Goal: Information Seeking & Learning: Learn about a topic

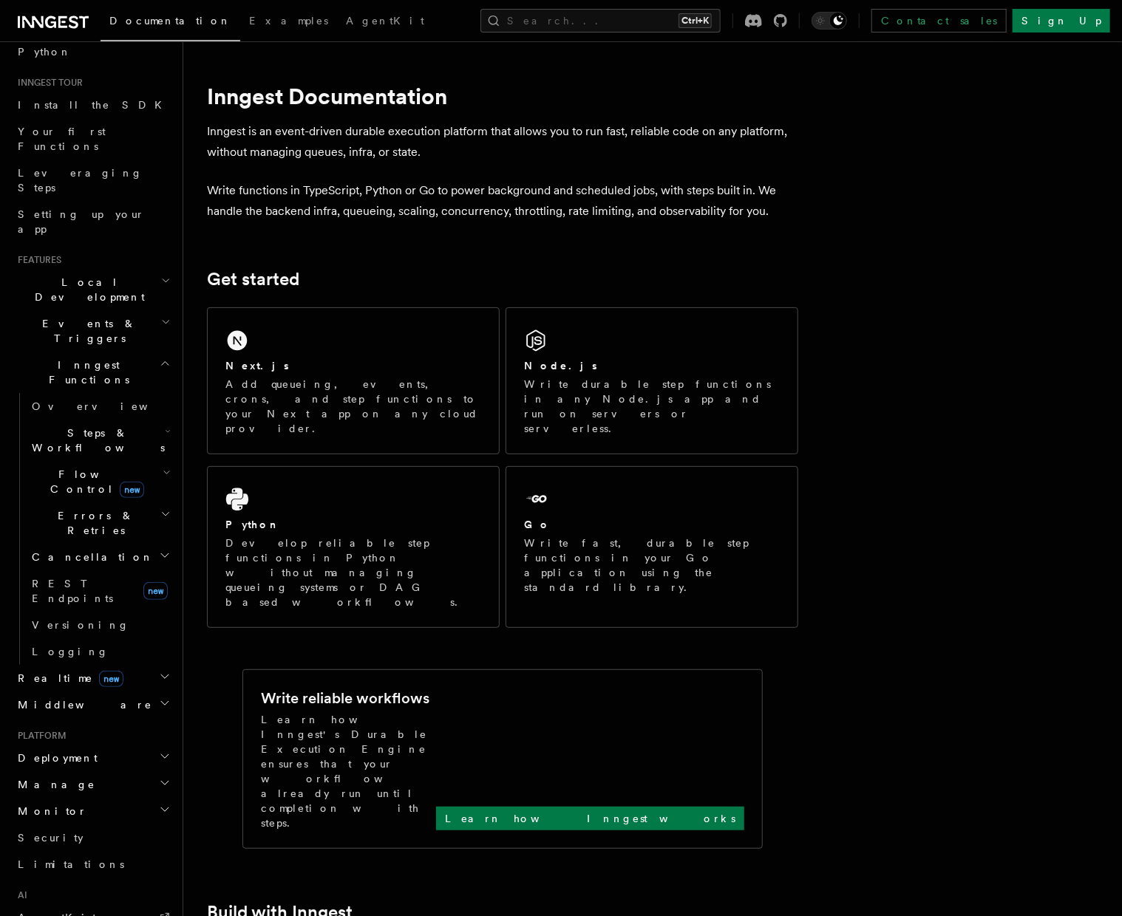
scroll to position [148, 0]
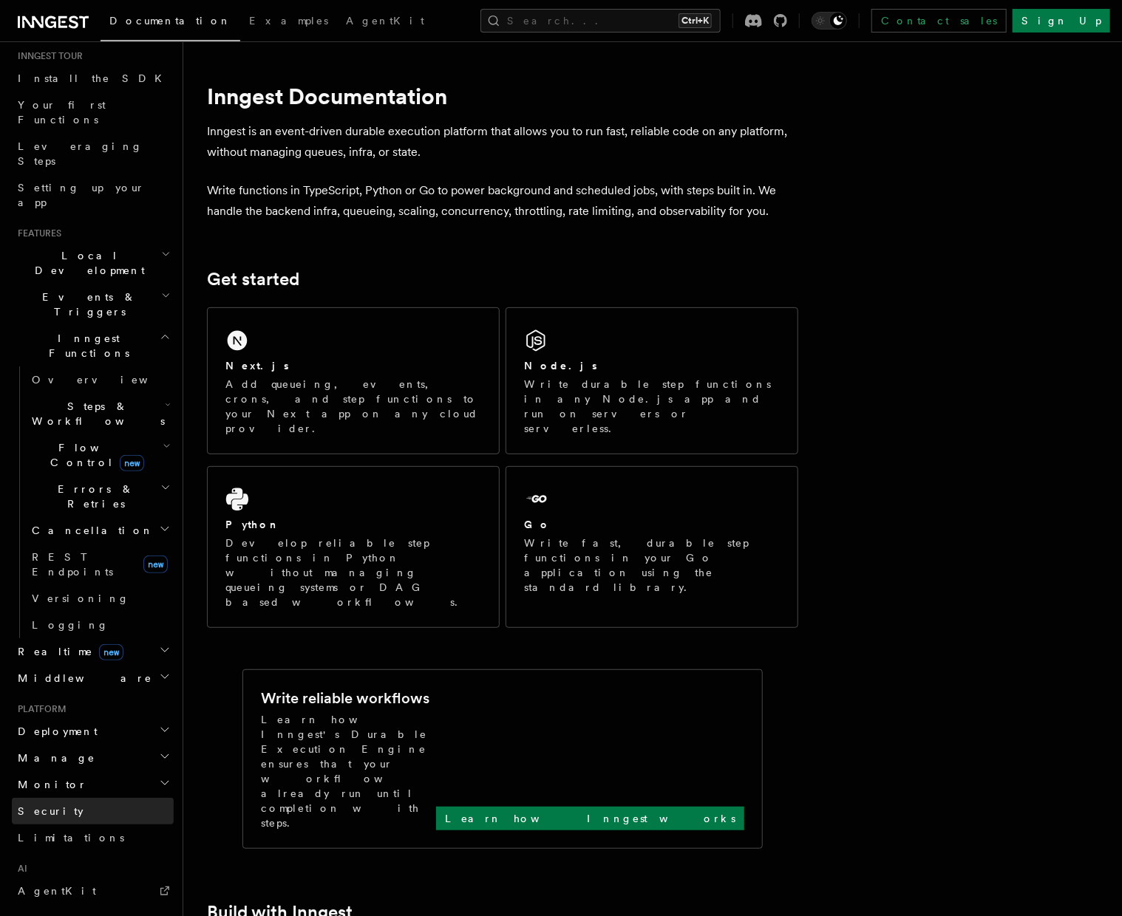
click at [109, 718] on ul "Deployment Manage Monitor Security Limitations" at bounding box center [93, 784] width 162 height 133
click at [105, 771] on h2 "Monitor" at bounding box center [93, 784] width 162 height 27
click at [86, 798] on link "Insights new" at bounding box center [100, 813] width 148 height 30
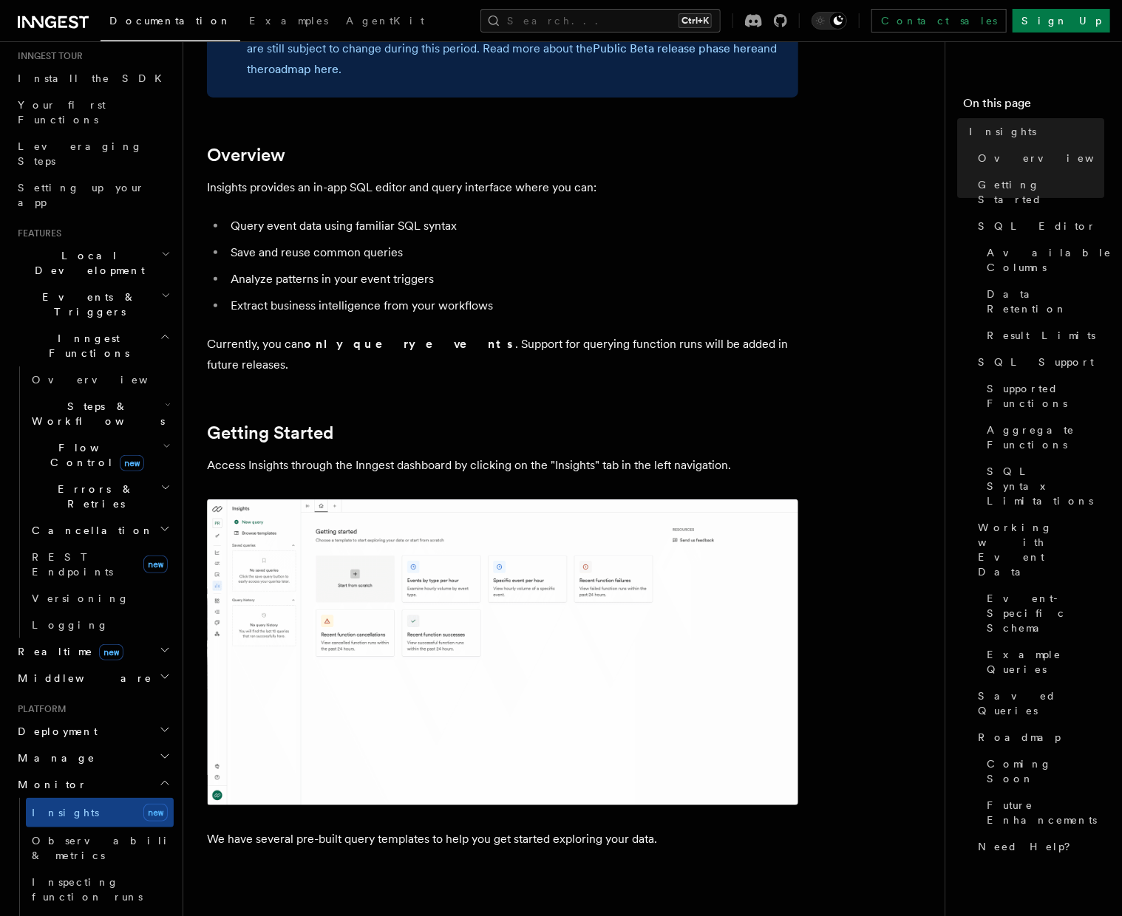
scroll to position [222, 0]
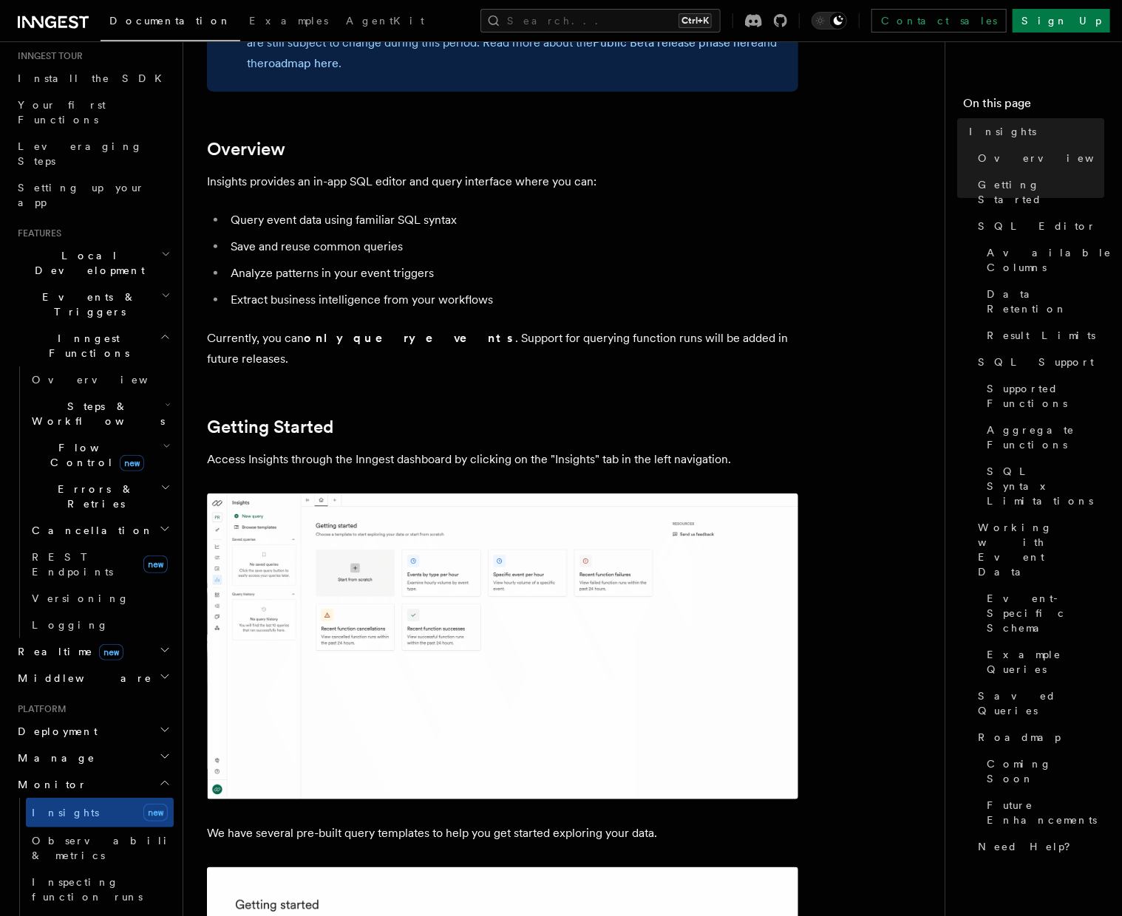
click at [378, 508] on img at bounding box center [502, 647] width 591 height 306
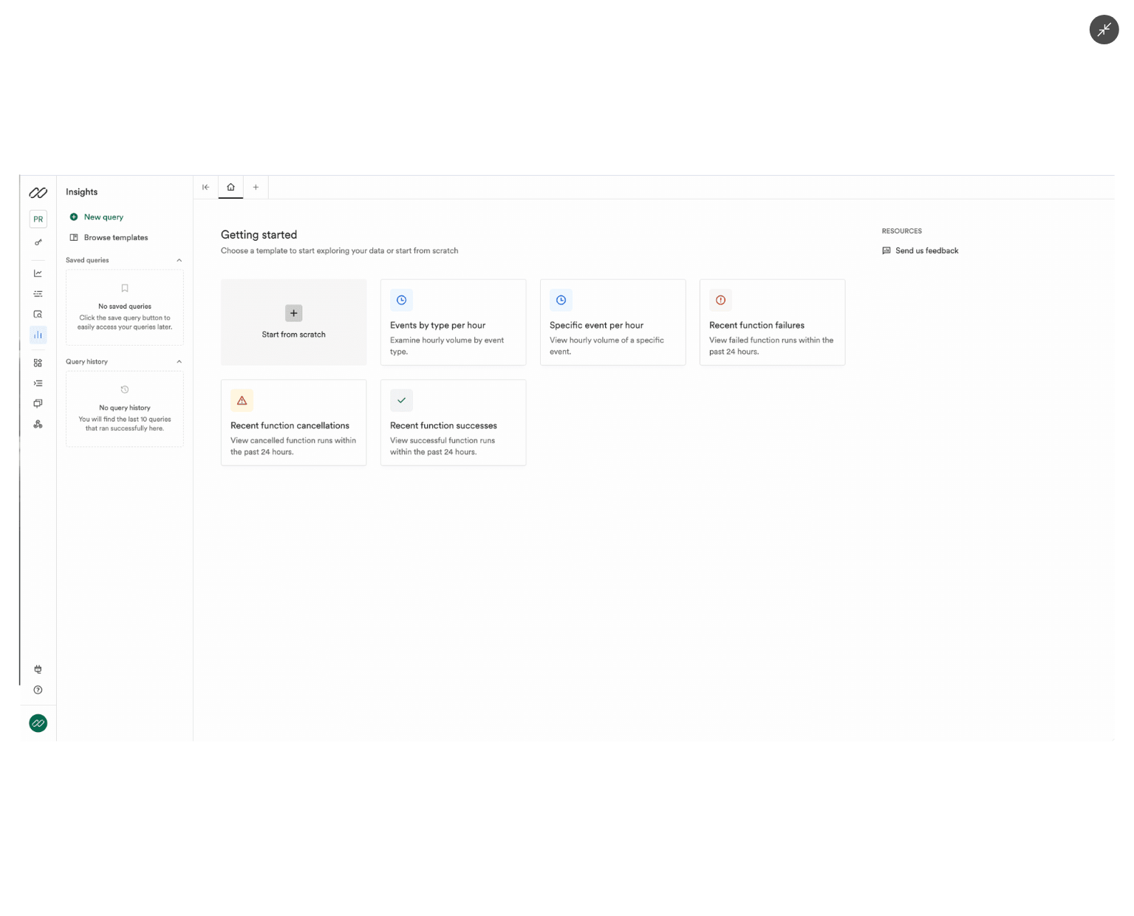
click at [363, 514] on img at bounding box center [567, 457] width 1096 height 567
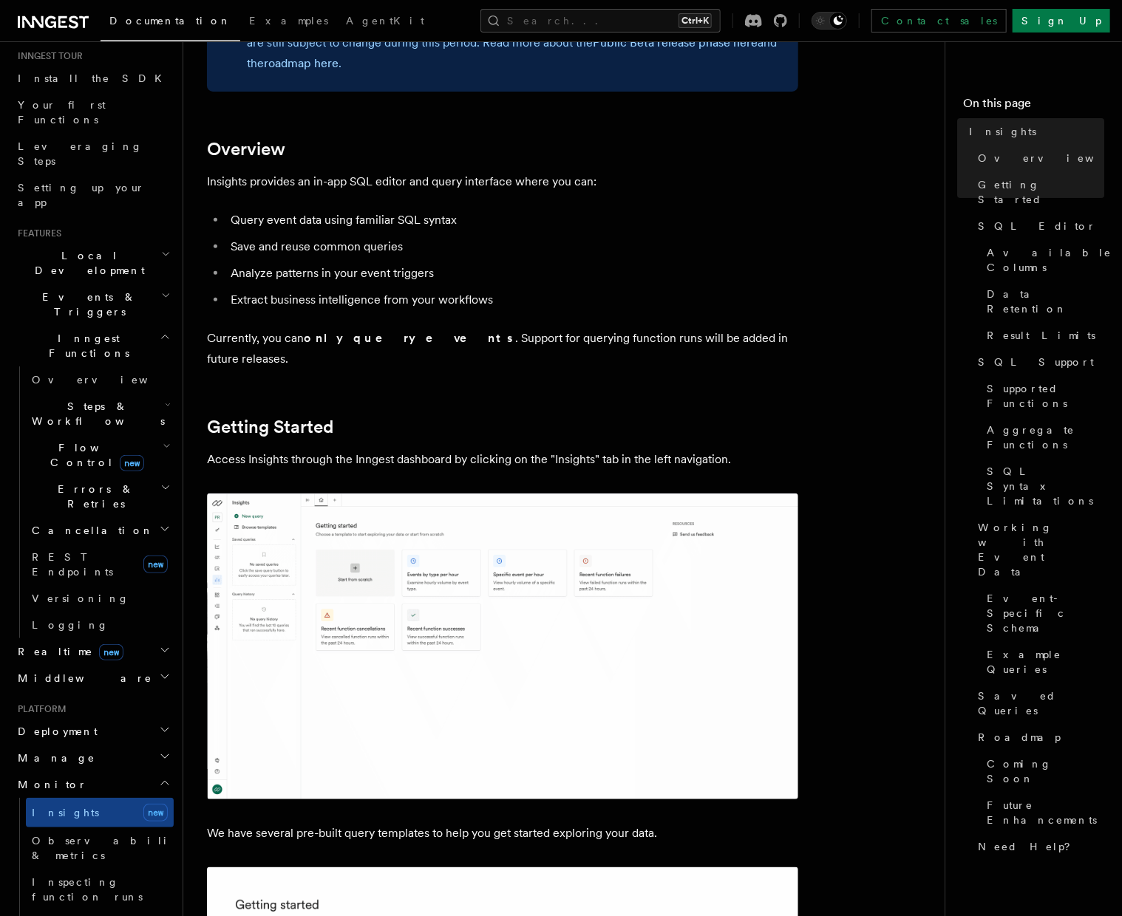
click at [581, 278] on li "Analyze patterns in your event triggers" at bounding box center [512, 273] width 572 height 21
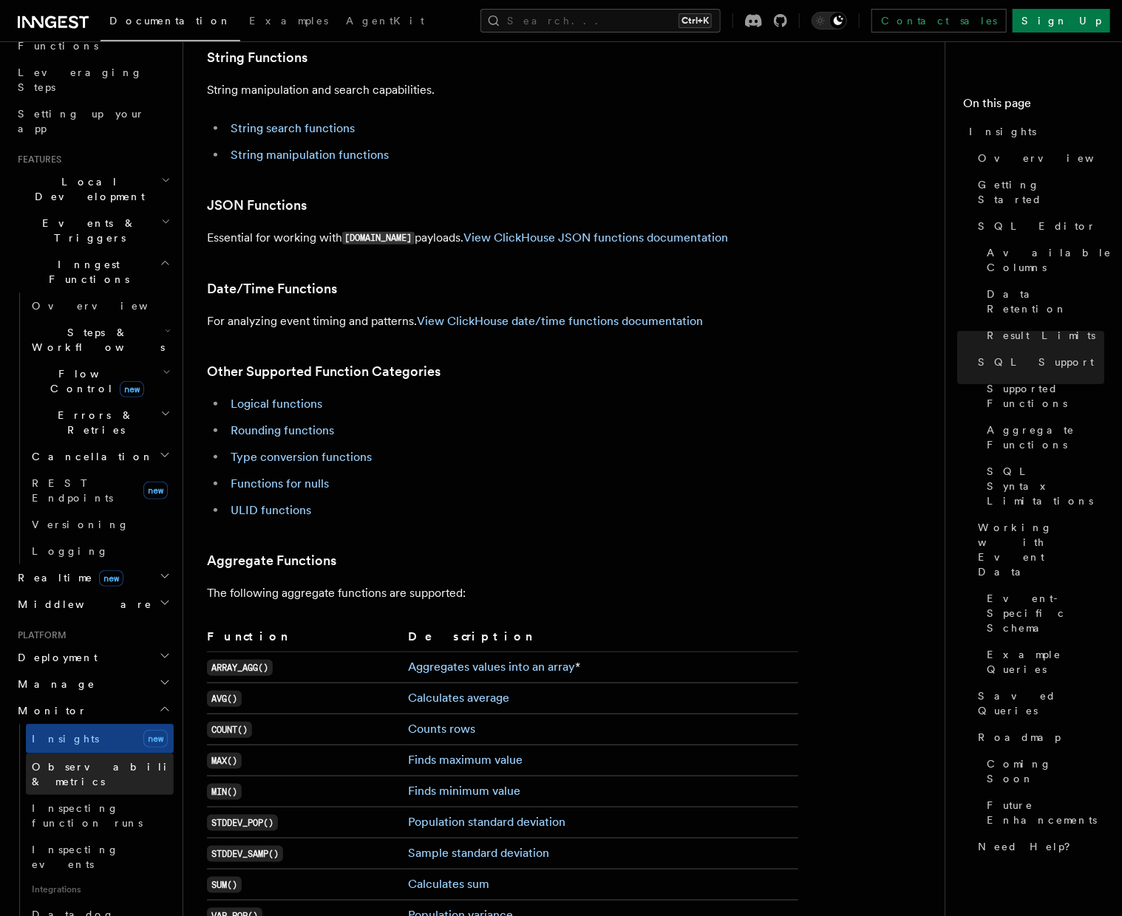
click at [142, 754] on link "Observability & metrics" at bounding box center [100, 774] width 148 height 41
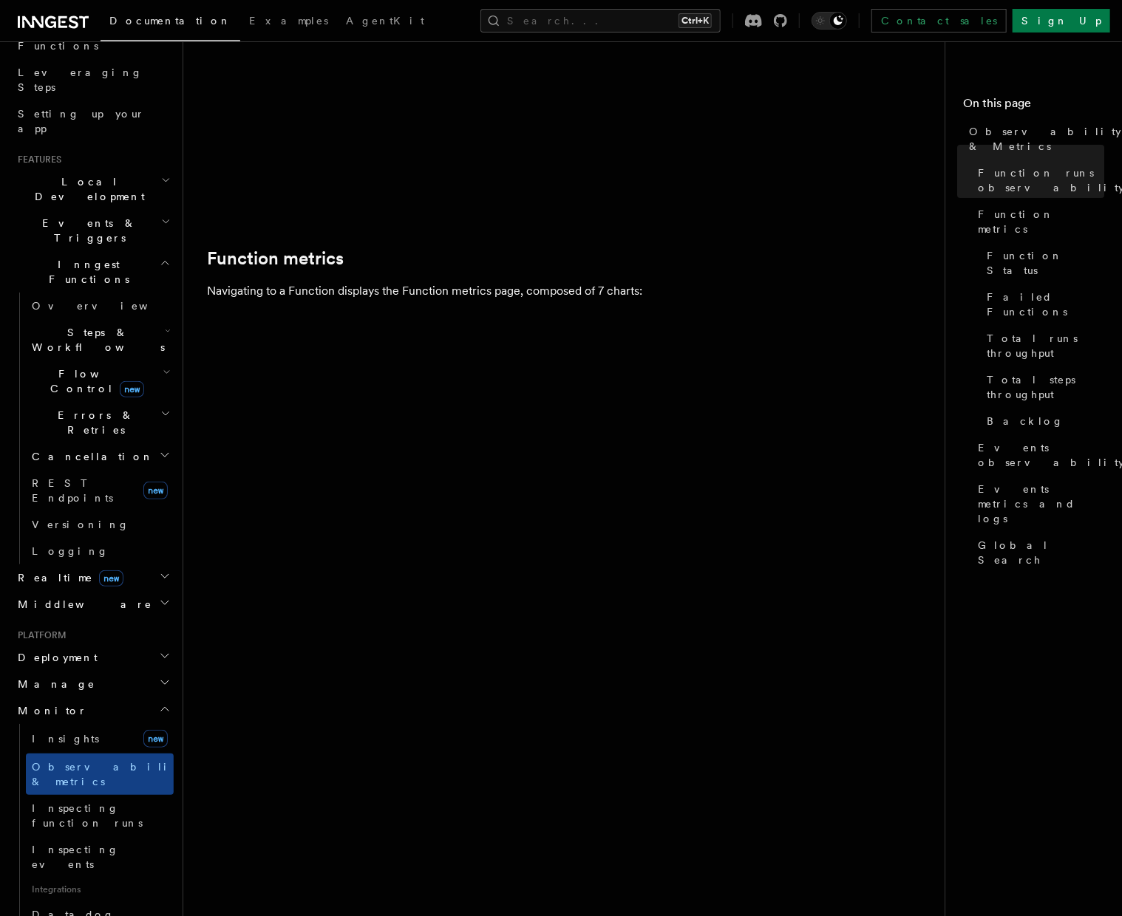
scroll to position [665, 0]
